Goal: Information Seeking & Learning: Learn about a topic

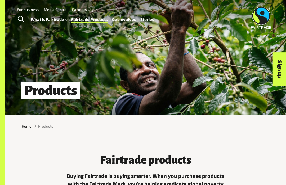
click at [35, 84] on h1 "Products" at bounding box center [50, 90] width 59 height 17
click at [40, 94] on h1 "Products" at bounding box center [50, 90] width 59 height 17
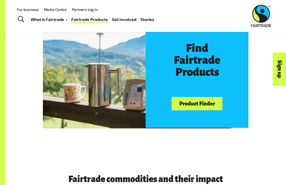
scroll to position [233, 0]
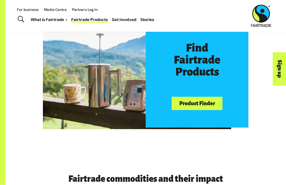
click at [209, 102] on link "Product Finder" at bounding box center [197, 104] width 51 height 14
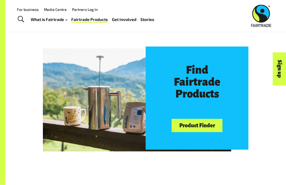
scroll to position [201, 0]
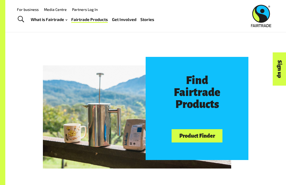
click at [191, 133] on link "Product Finder" at bounding box center [197, 136] width 51 height 14
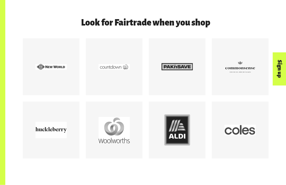
scroll to position [659, 0]
click at [187, 138] on div at bounding box center [177, 129] width 31 height 31
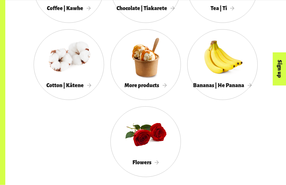
scroll to position [478, 0]
click at [158, 155] on div at bounding box center [146, 134] width 71 height 46
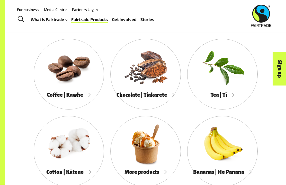
scroll to position [391, 0]
click at [147, 152] on div at bounding box center [146, 144] width 71 height 46
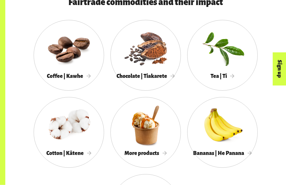
scroll to position [409, 0]
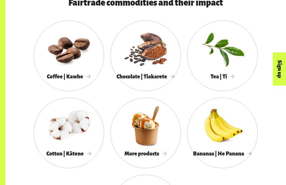
click at [142, 128] on div at bounding box center [146, 125] width 71 height 46
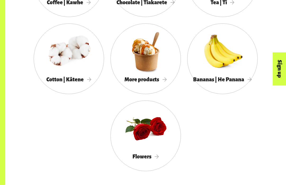
scroll to position [485, 0]
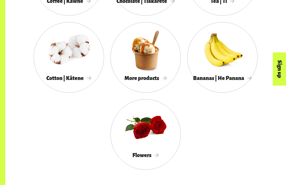
click at [161, 126] on div at bounding box center [146, 127] width 71 height 46
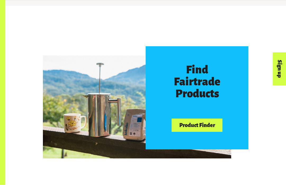
scroll to position [212, 0]
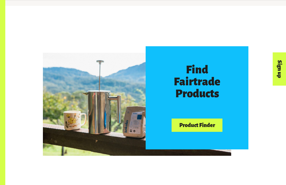
click at [194, 125] on link "Product Finder" at bounding box center [197, 125] width 51 height 14
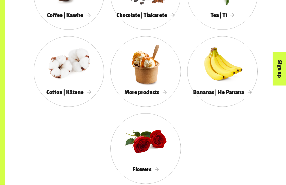
scroll to position [471, 0]
click at [151, 141] on div at bounding box center [146, 141] width 71 height 46
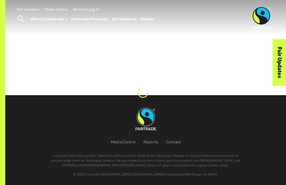
click at [21, 17] on span "Toggle Search" at bounding box center [21, 18] width 6 height 7
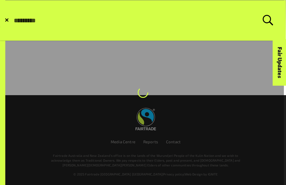
click at [233, 108] on link at bounding box center [142, 143] width 284 height 286
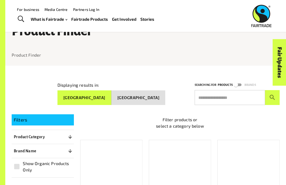
scroll to position [3, 0]
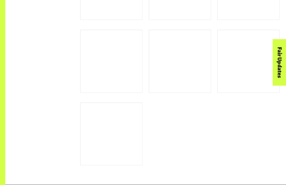
scroll to position [352, 0]
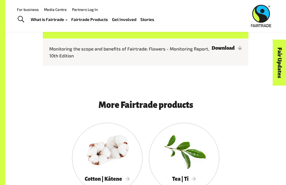
scroll to position [1373, 0]
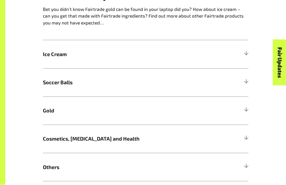
scroll to position [295, 0]
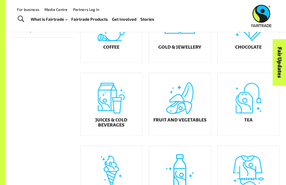
scroll to position [143, 0]
click at [192, 114] on div "Fruit and Vegetables" at bounding box center [180, 104] width 62 height 62
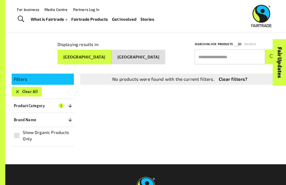
scroll to position [39, 0]
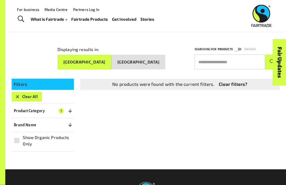
click at [22, 94] on button "Clear All" at bounding box center [27, 97] width 30 height 10
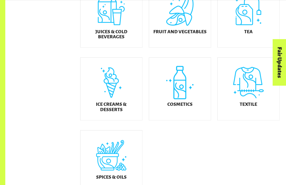
scroll to position [231, 0]
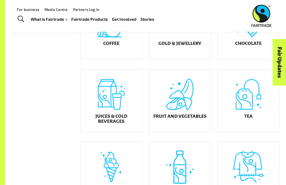
click at [126, 121] on h5 "Juices & Cold Beverages" at bounding box center [111, 119] width 53 height 10
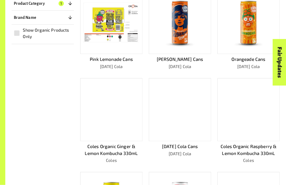
scroll to position [146, 0]
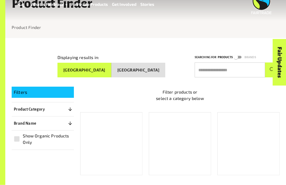
scroll to position [69, 0]
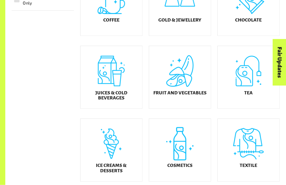
click at [183, 75] on div "Fruit and Vegetables" at bounding box center [180, 77] width 62 height 62
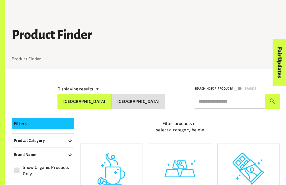
scroll to position [111, 0]
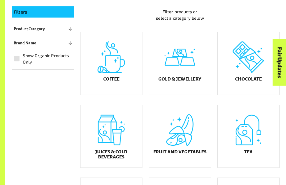
click at [184, 154] on h5 "Fruit and Vegetables" at bounding box center [180, 151] width 53 height 5
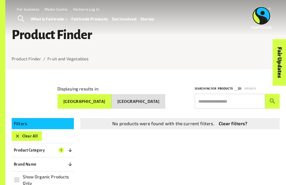
click at [247, 98] on input "text" at bounding box center [230, 101] width 71 height 15
type input "*"
type input "**********"
click at [273, 99] on button "submit" at bounding box center [272, 101] width 15 height 15
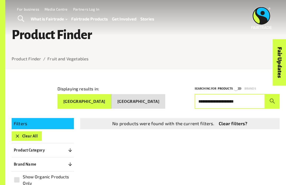
click at [273, 99] on button "submit" at bounding box center [272, 101] width 15 height 15
click at [269, 97] on icon "submit" at bounding box center [272, 100] width 7 height 7
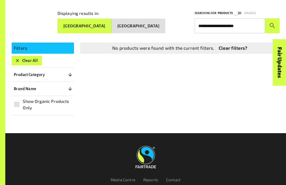
click at [231, 45] on link "Clear filters?" at bounding box center [233, 48] width 29 height 7
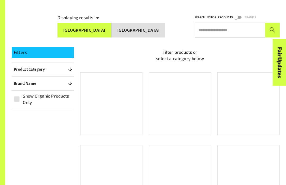
scroll to position [69, 0]
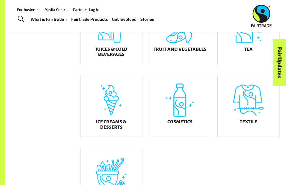
click at [182, 44] on div "Fruit and Vegetables" at bounding box center [180, 33] width 62 height 62
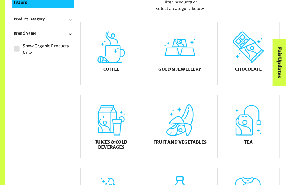
scroll to position [120, 0]
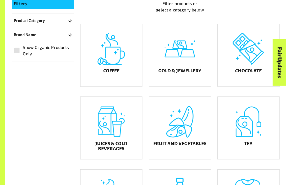
click at [111, 59] on div "Coffee" at bounding box center [112, 55] width 62 height 62
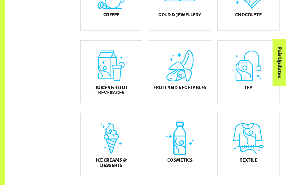
click at [174, 77] on div "Fruit and Vegetables" at bounding box center [180, 72] width 62 height 62
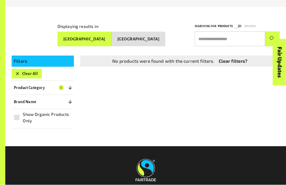
scroll to position [94, 0]
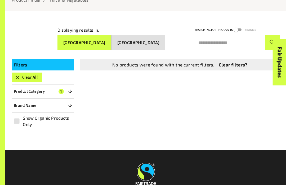
scroll to position [69, 0]
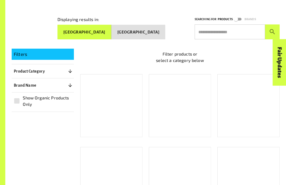
scroll to position [111, 0]
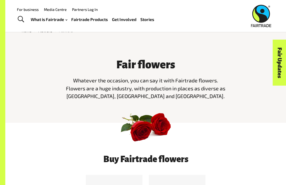
scroll to position [85, 0]
